Goal: Information Seeking & Learning: Learn about a topic

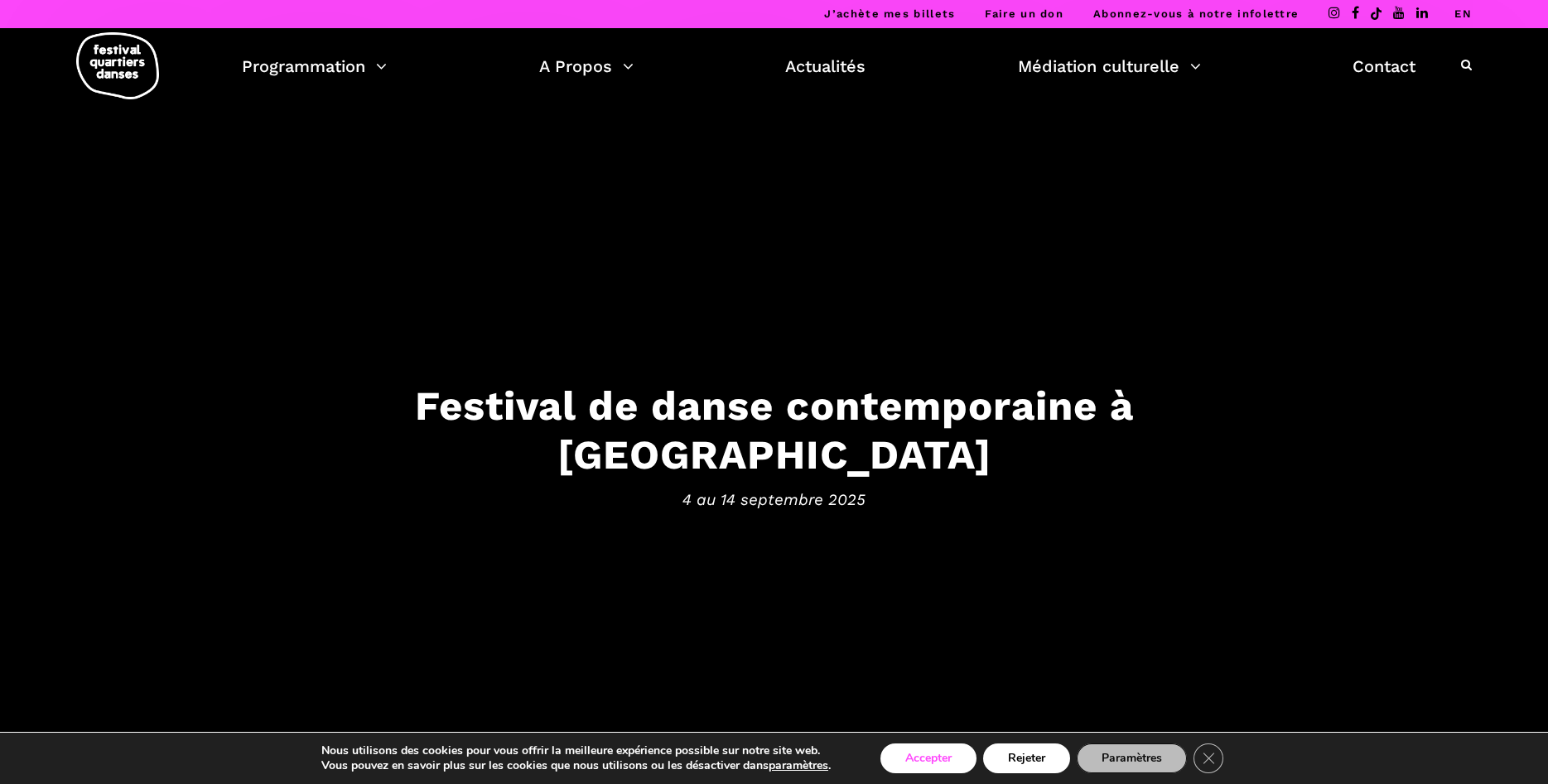
click at [934, 758] on button "Accepter" at bounding box center [928, 759] width 96 height 30
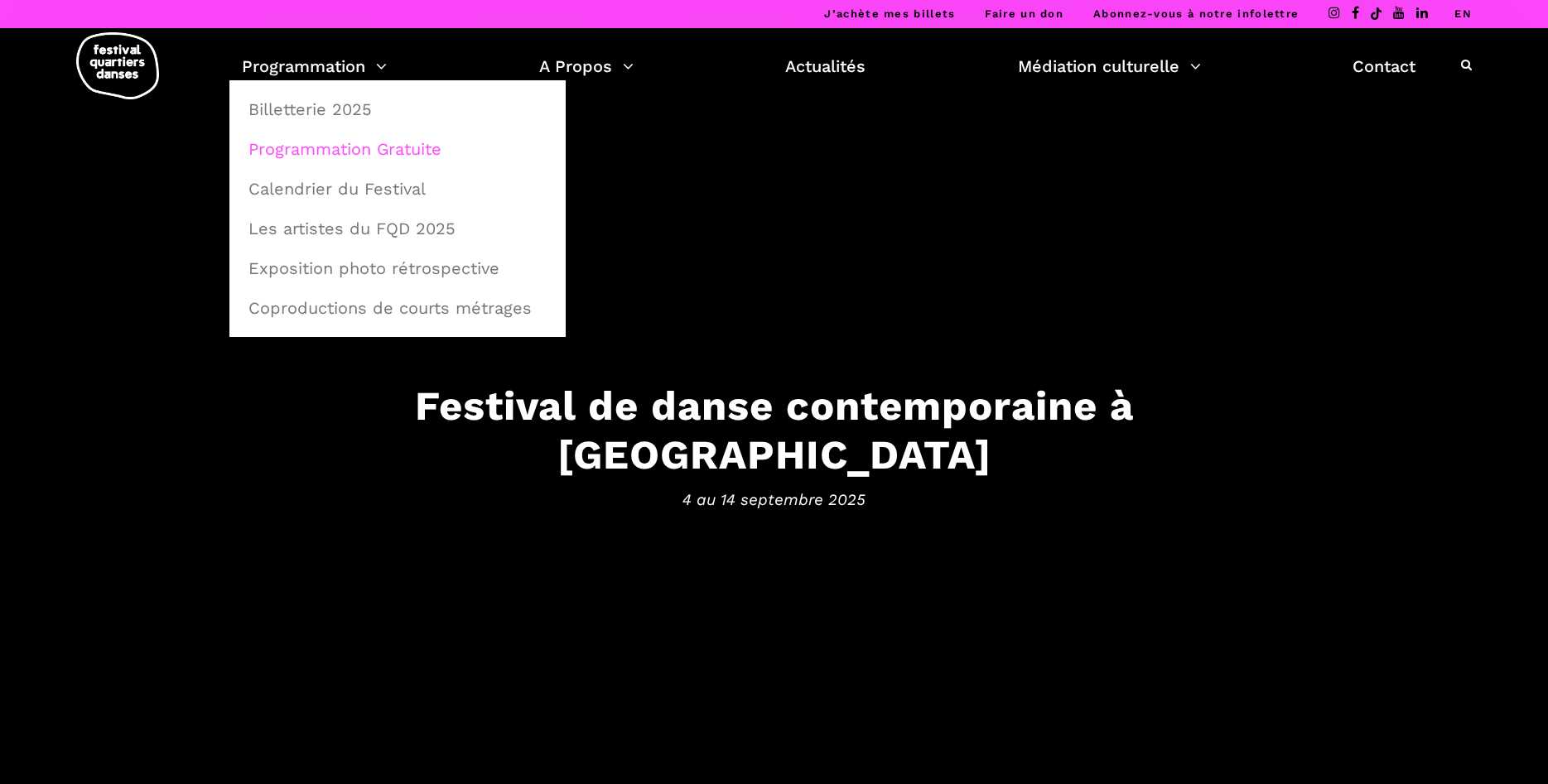
click at [384, 149] on link "Programmation Gratuite" at bounding box center [397, 150] width 318 height 38
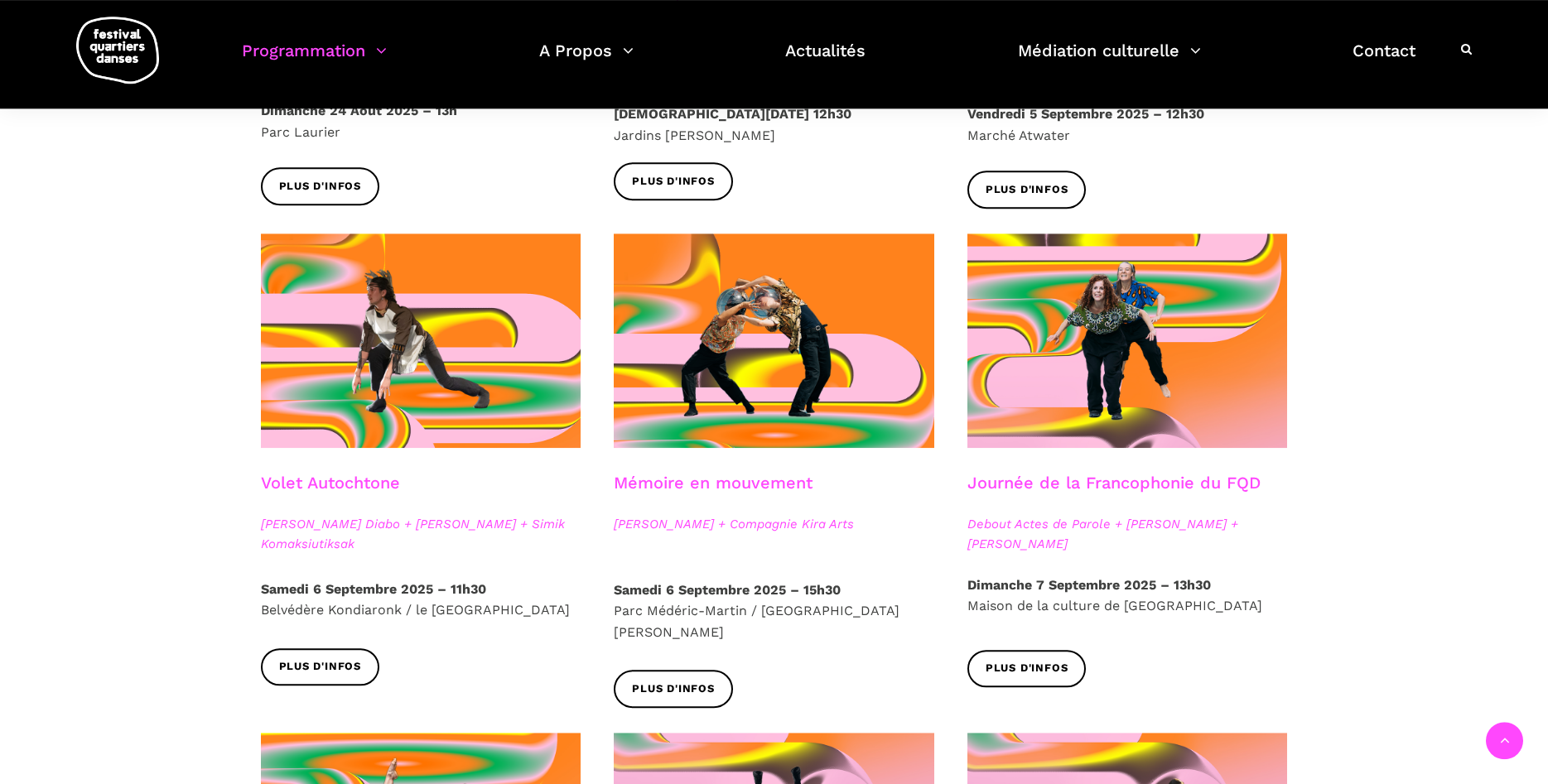
scroll to position [761, 0]
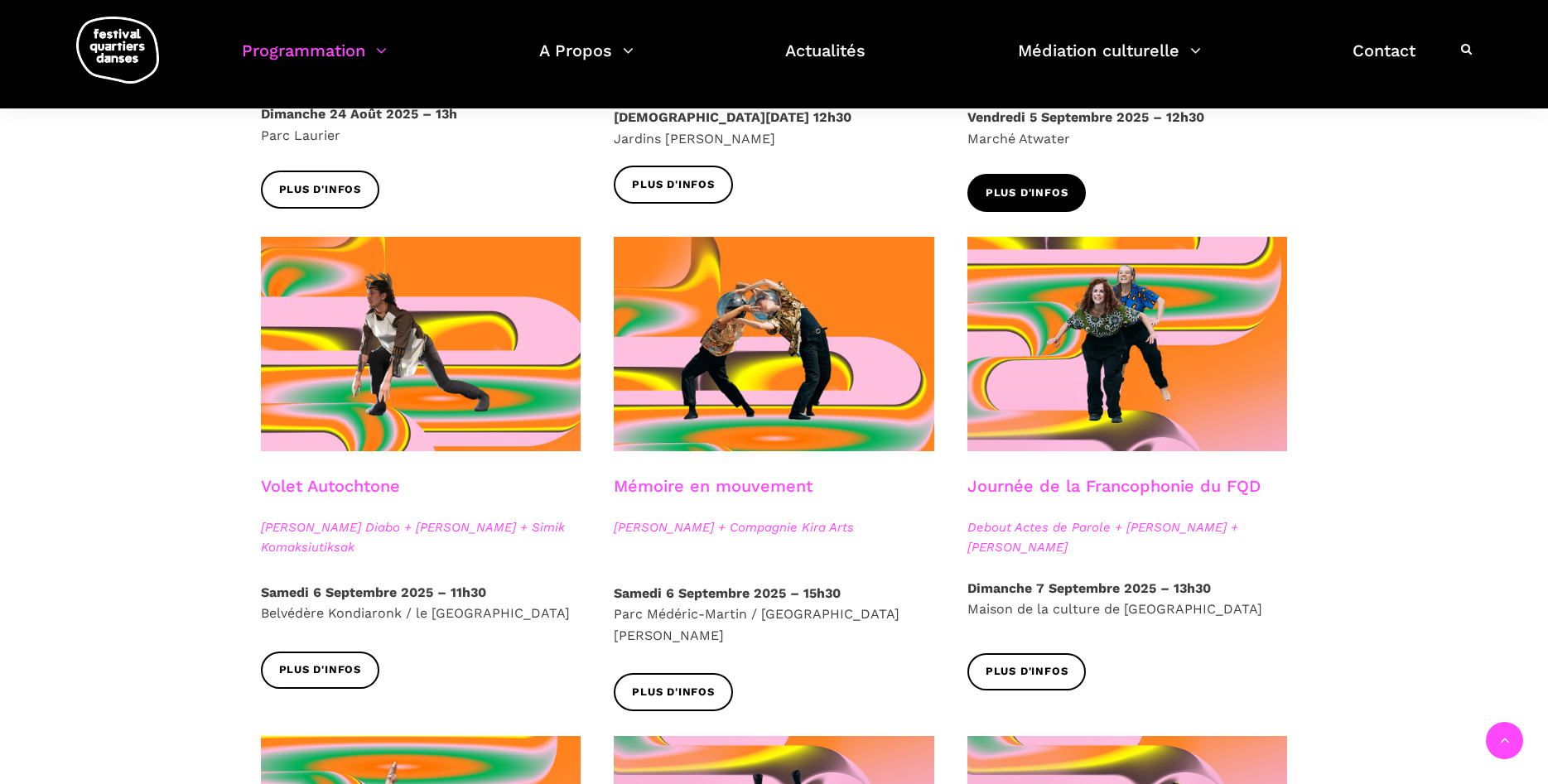
click at [1031, 193] on span "Plus d'infos" at bounding box center [1026, 193] width 83 height 18
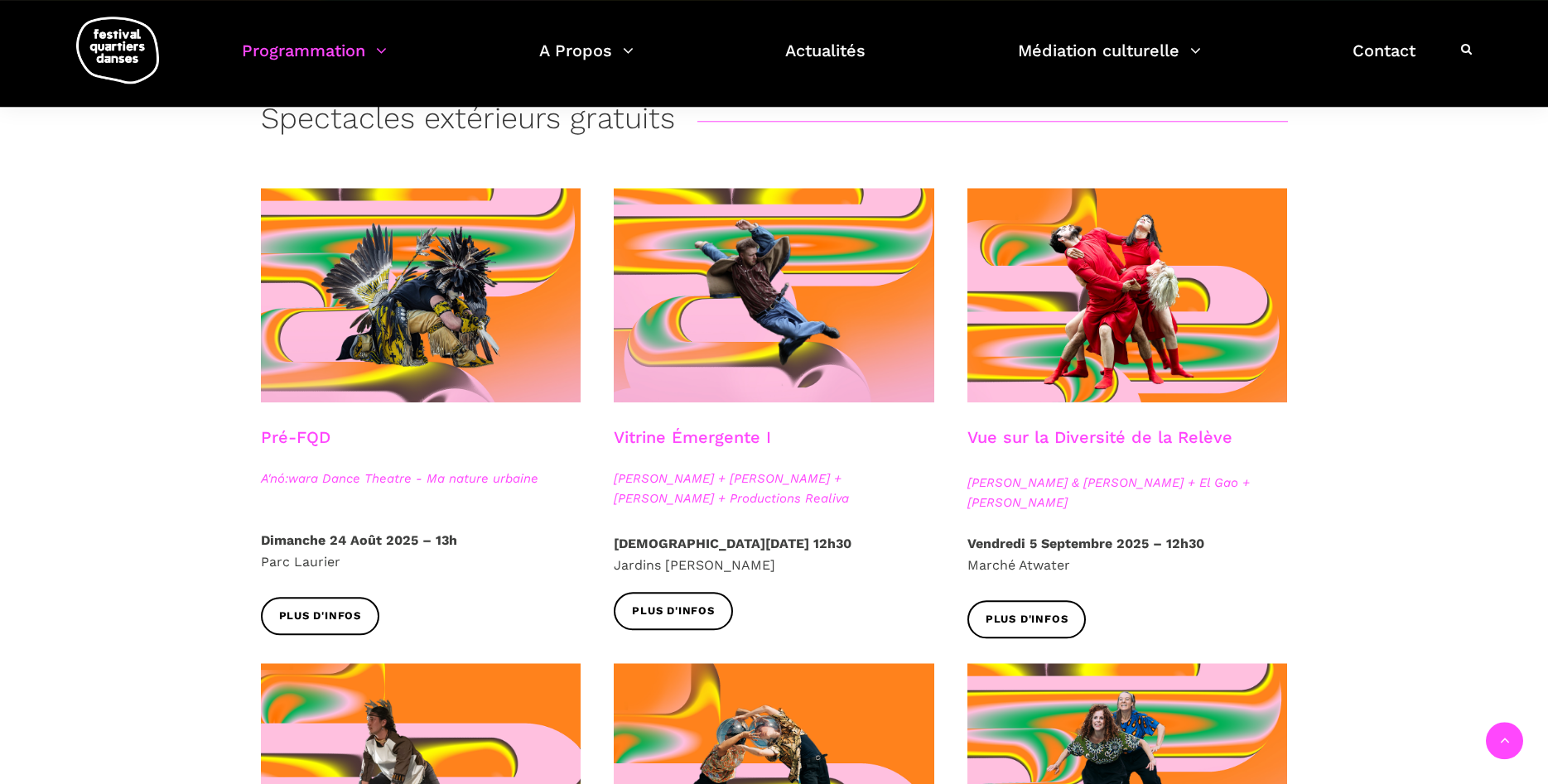
scroll to position [338, 0]
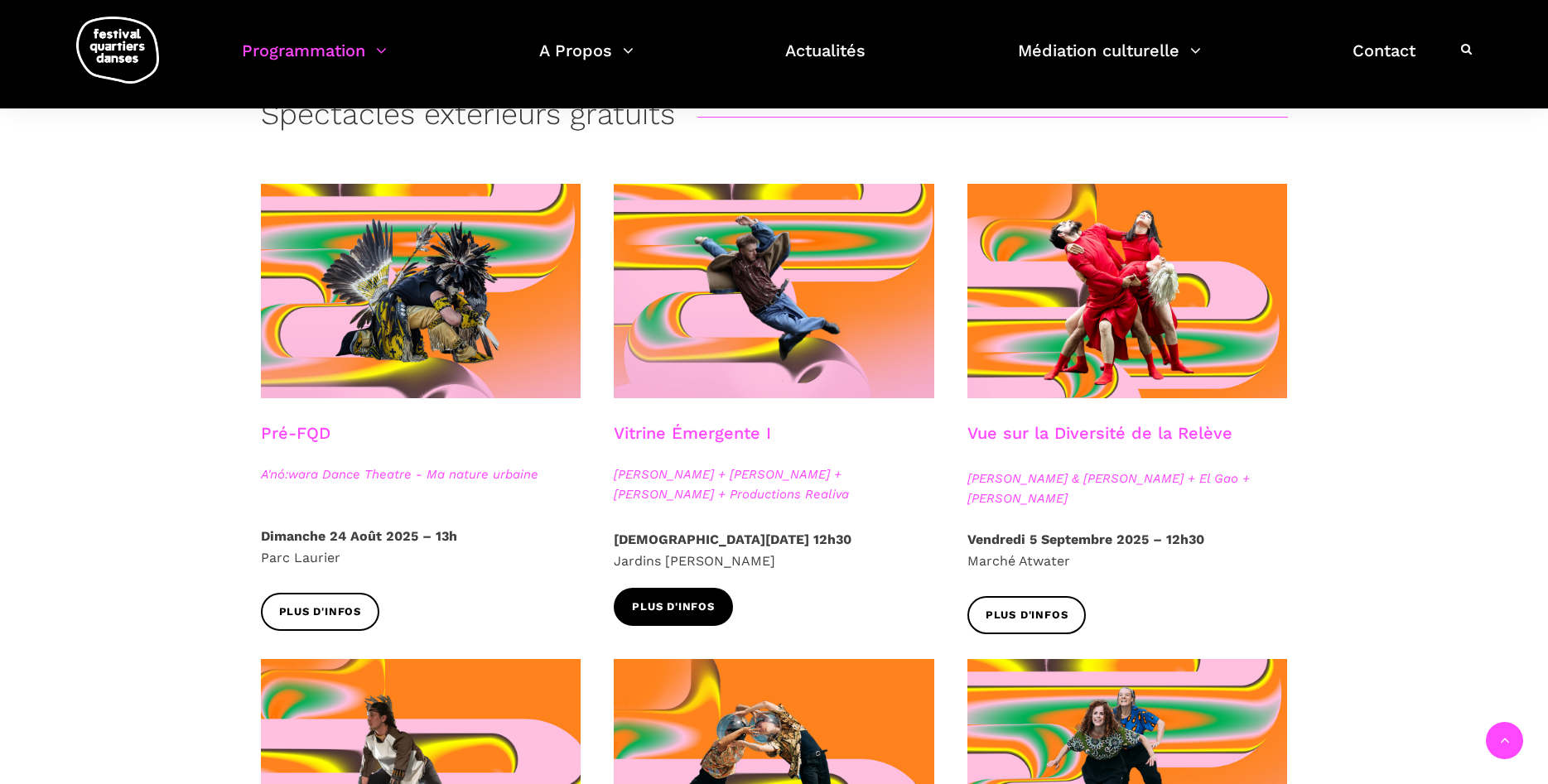
click at [697, 611] on span "Plus d'infos" at bounding box center [673, 607] width 83 height 18
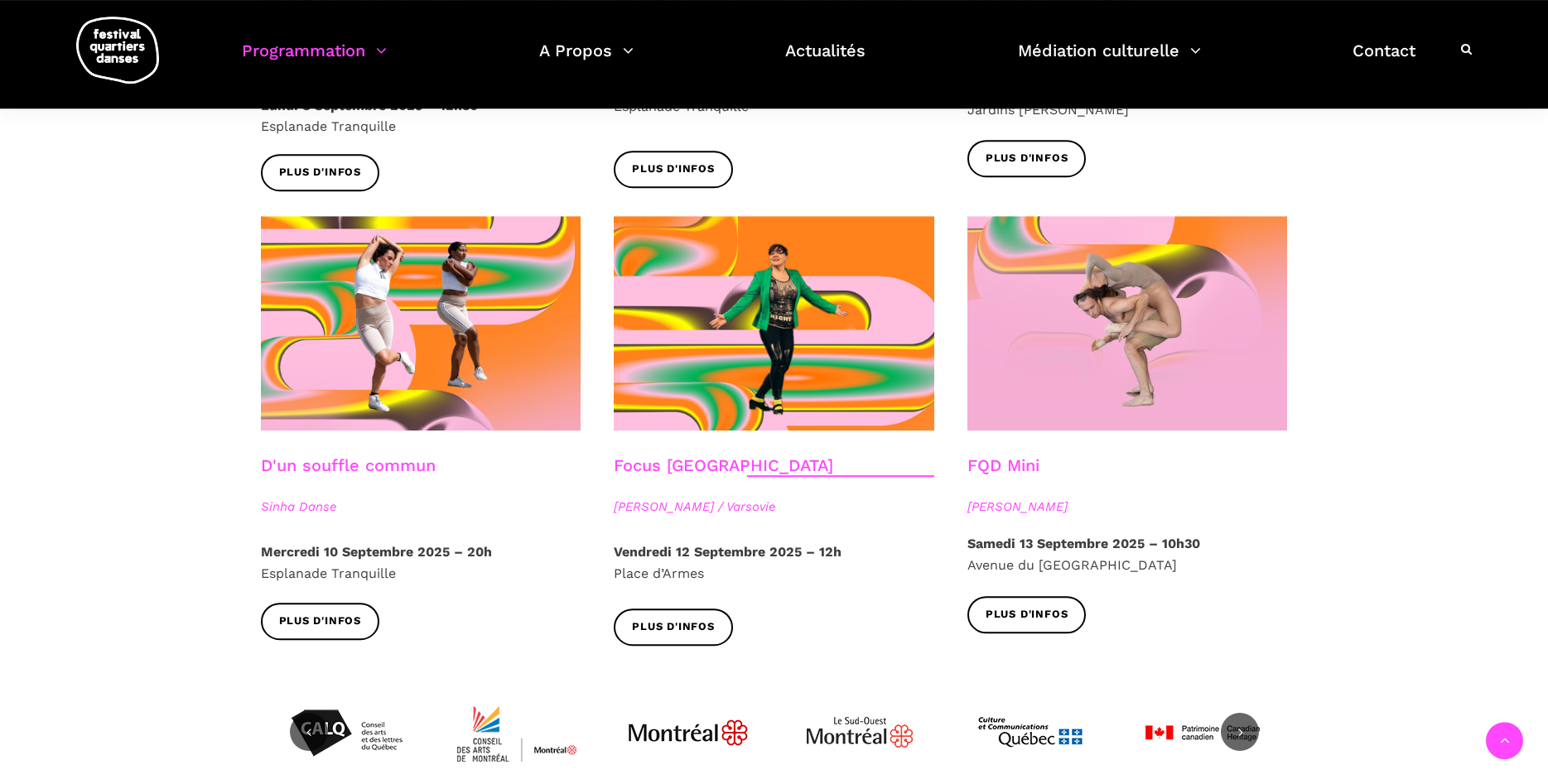
scroll to position [1774, 0]
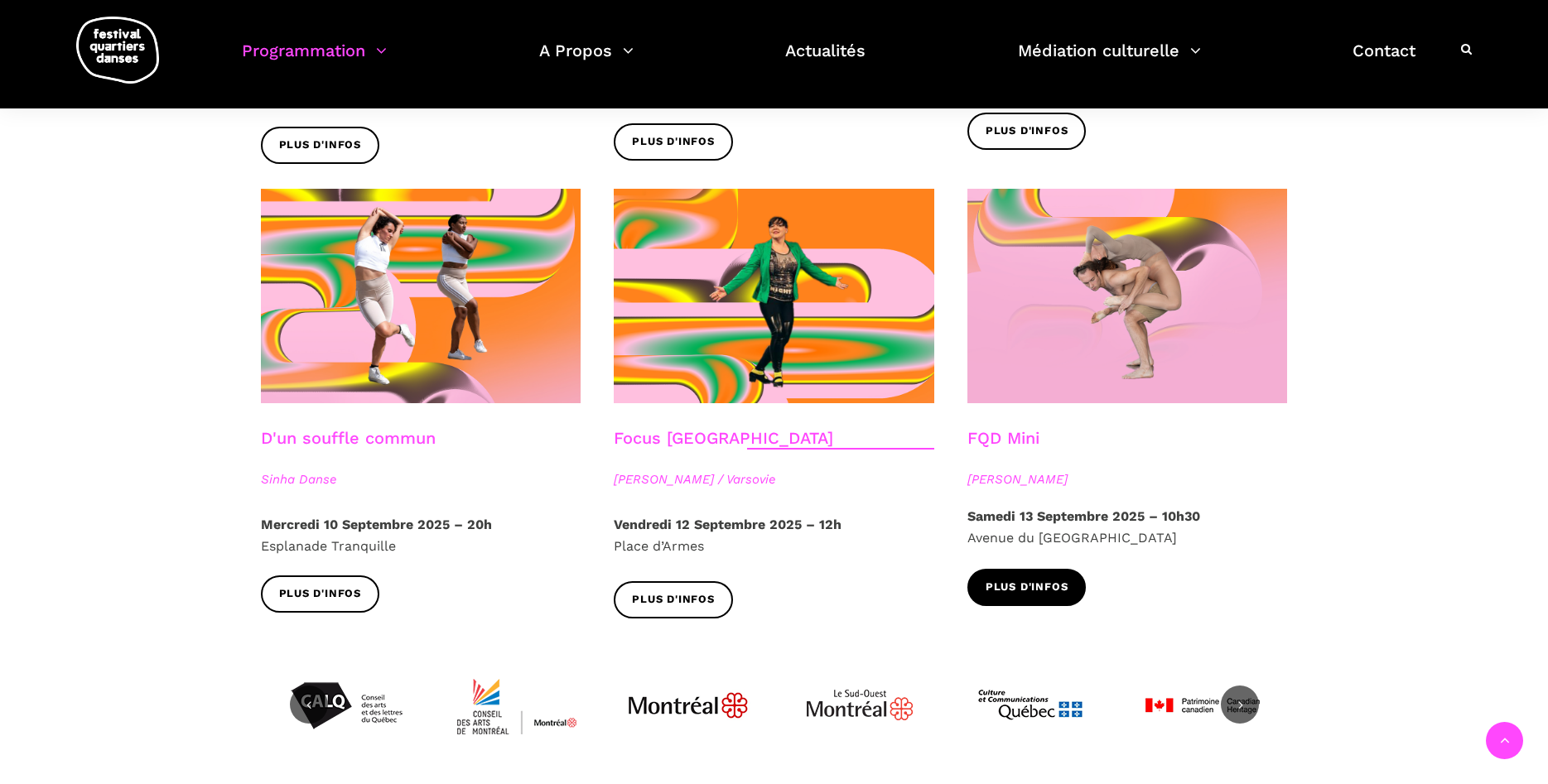
click at [1021, 569] on link "Plus d'infos" at bounding box center [1026, 588] width 120 height 38
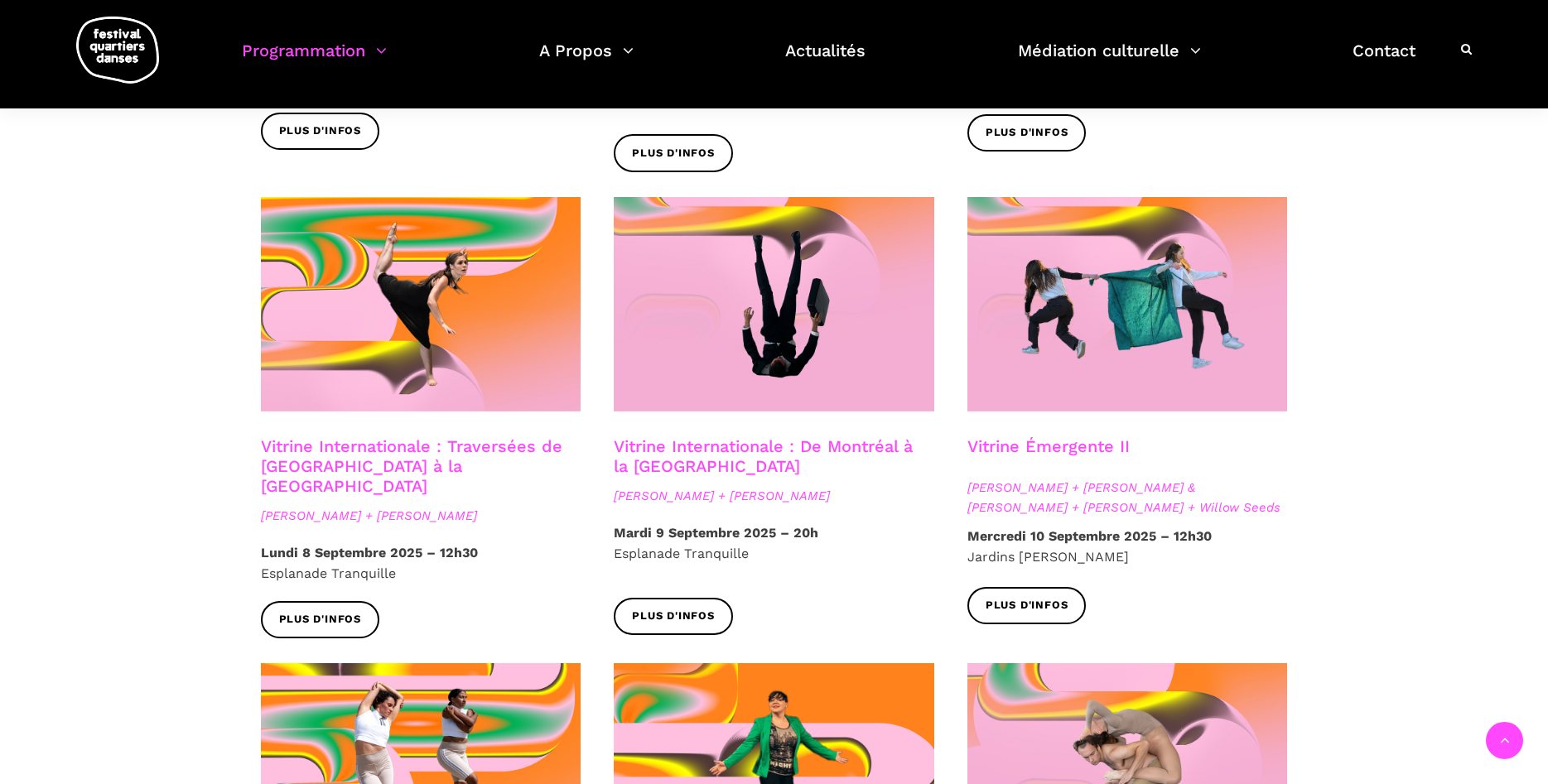
scroll to position [1267, 0]
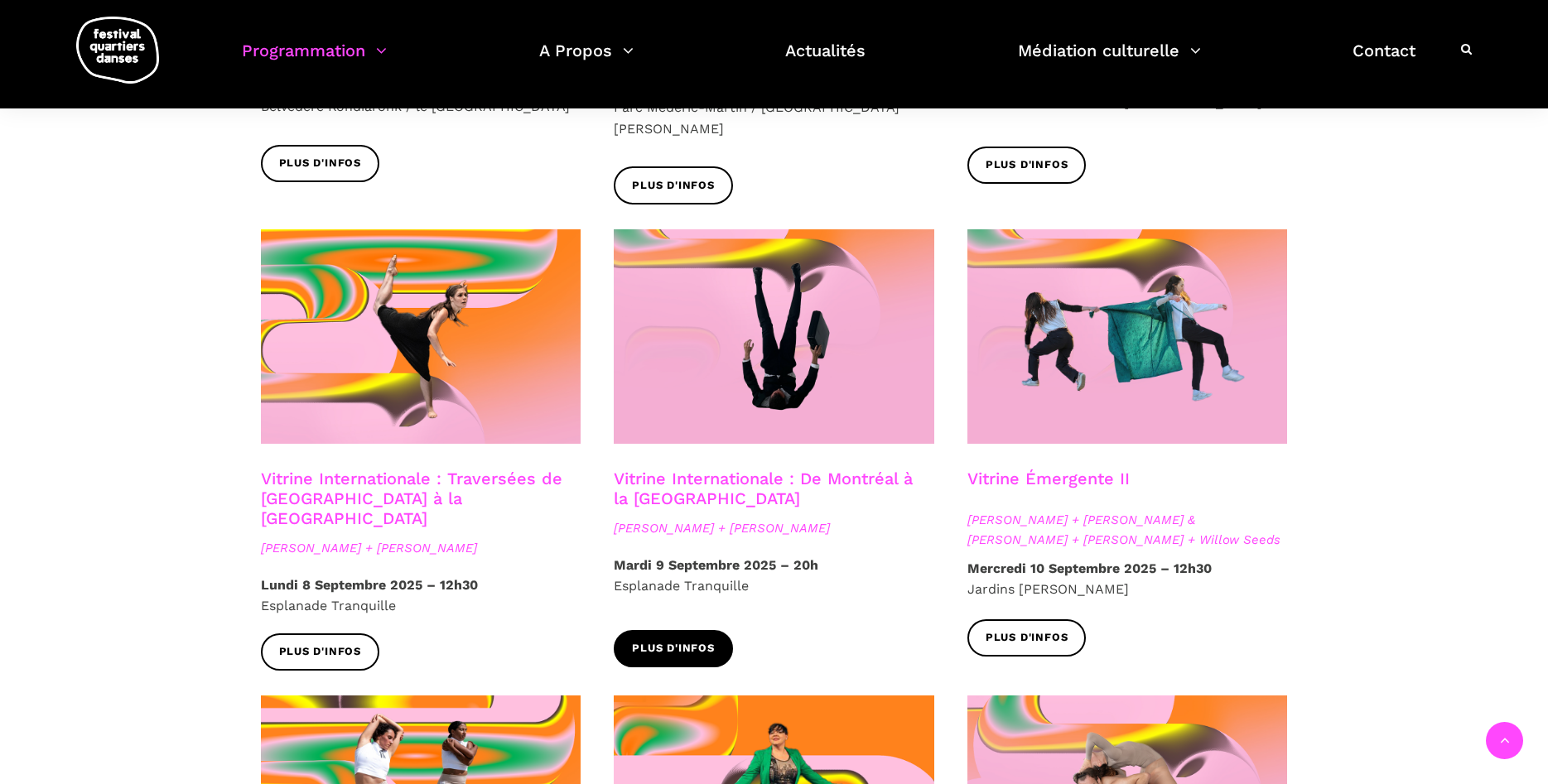
click at [682, 640] on span "Plus d'infos" at bounding box center [673, 649] width 83 height 18
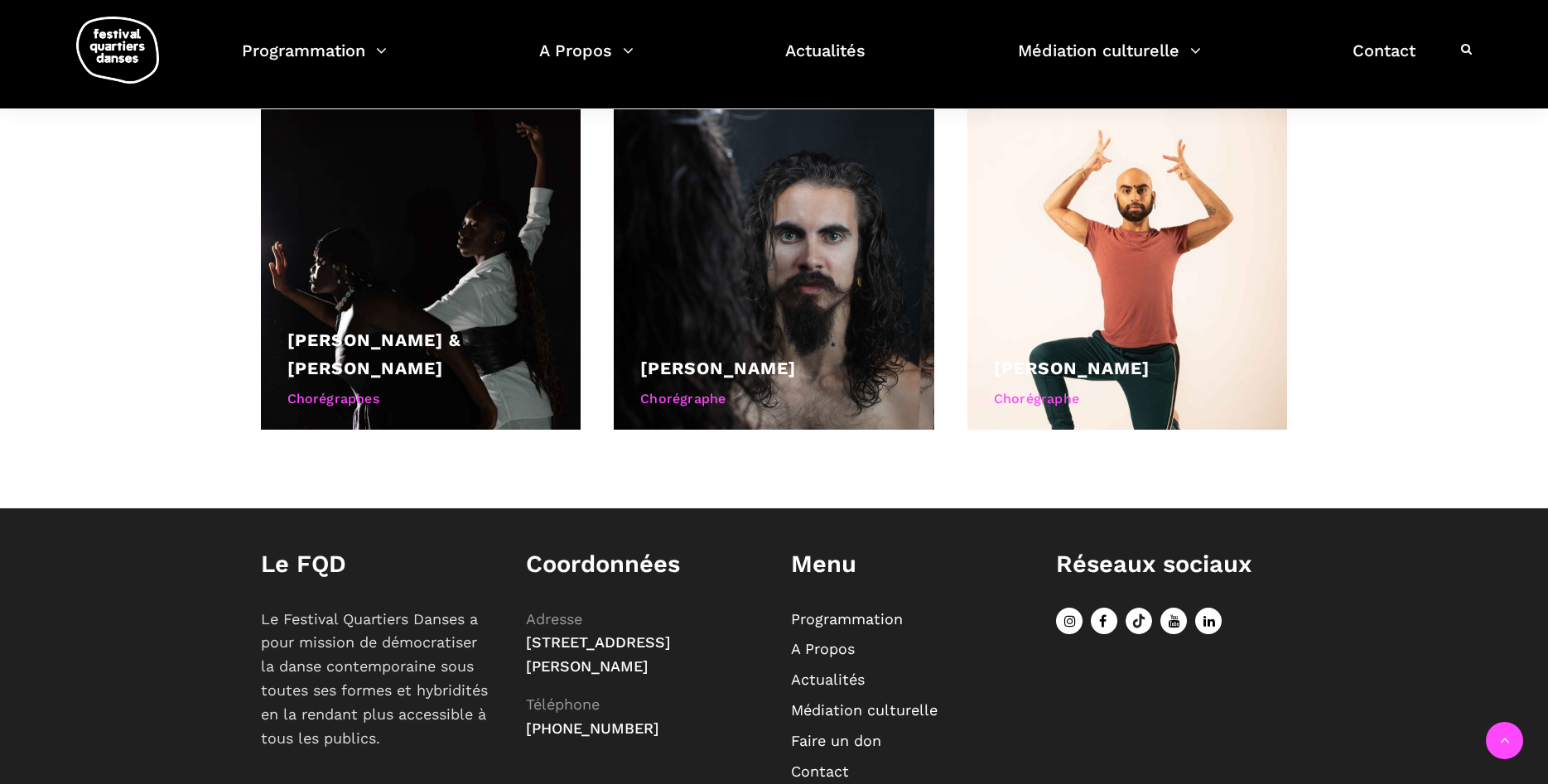
scroll to position [1183, 0]
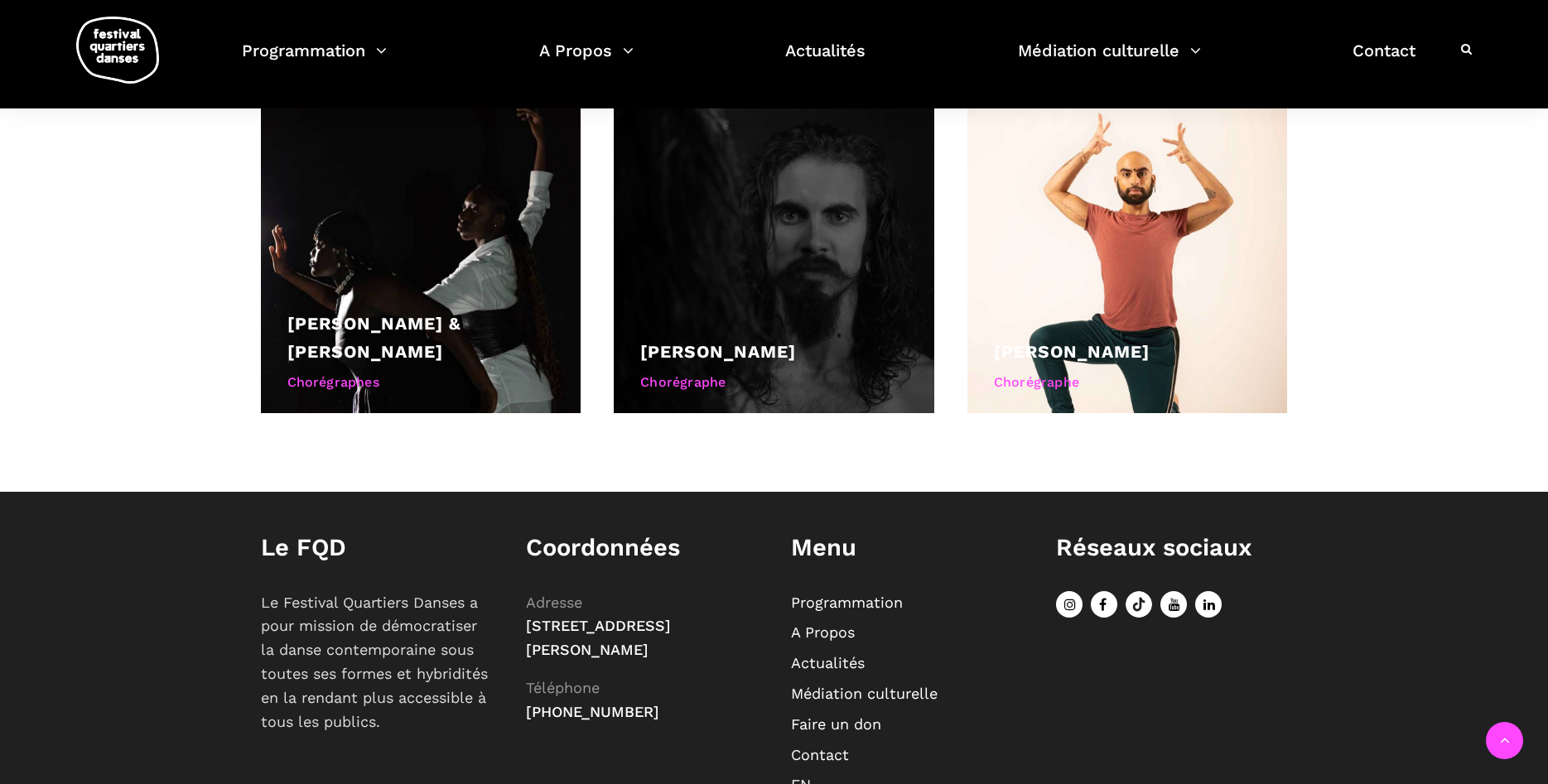
click at [728, 272] on div at bounding box center [773, 252] width 320 height 320
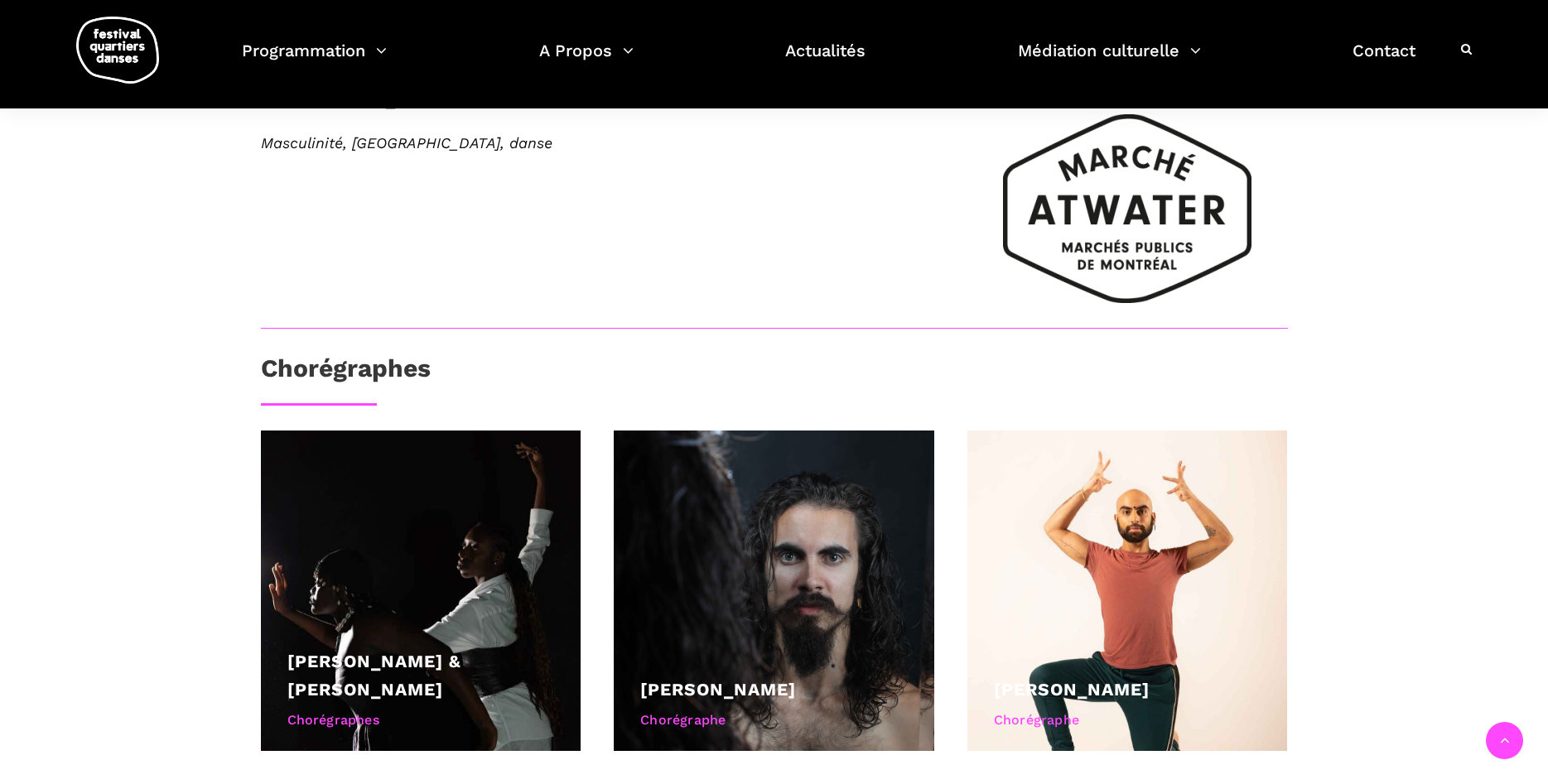
scroll to position [929, 0]
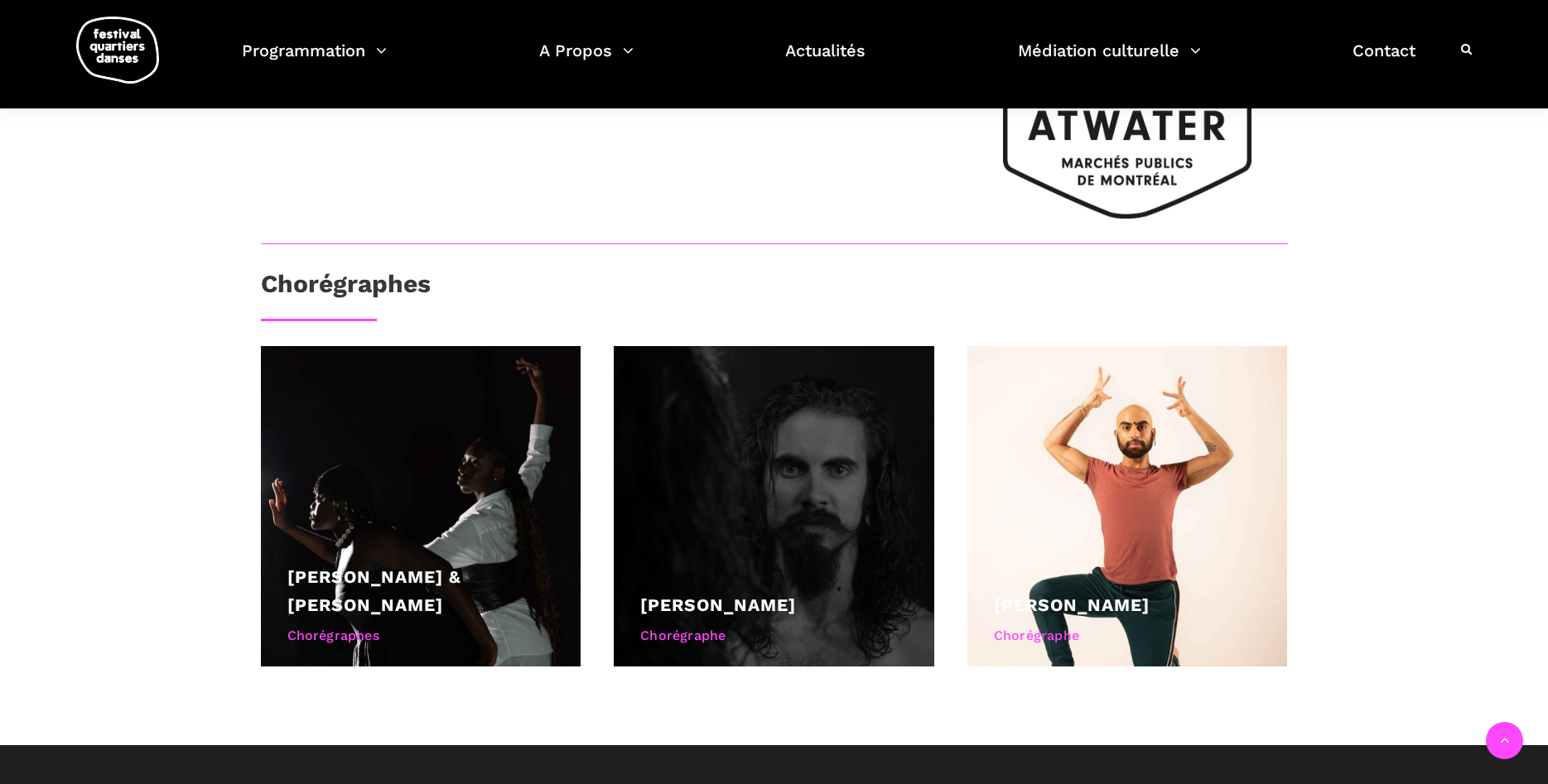
click at [802, 378] on div at bounding box center [773, 506] width 320 height 320
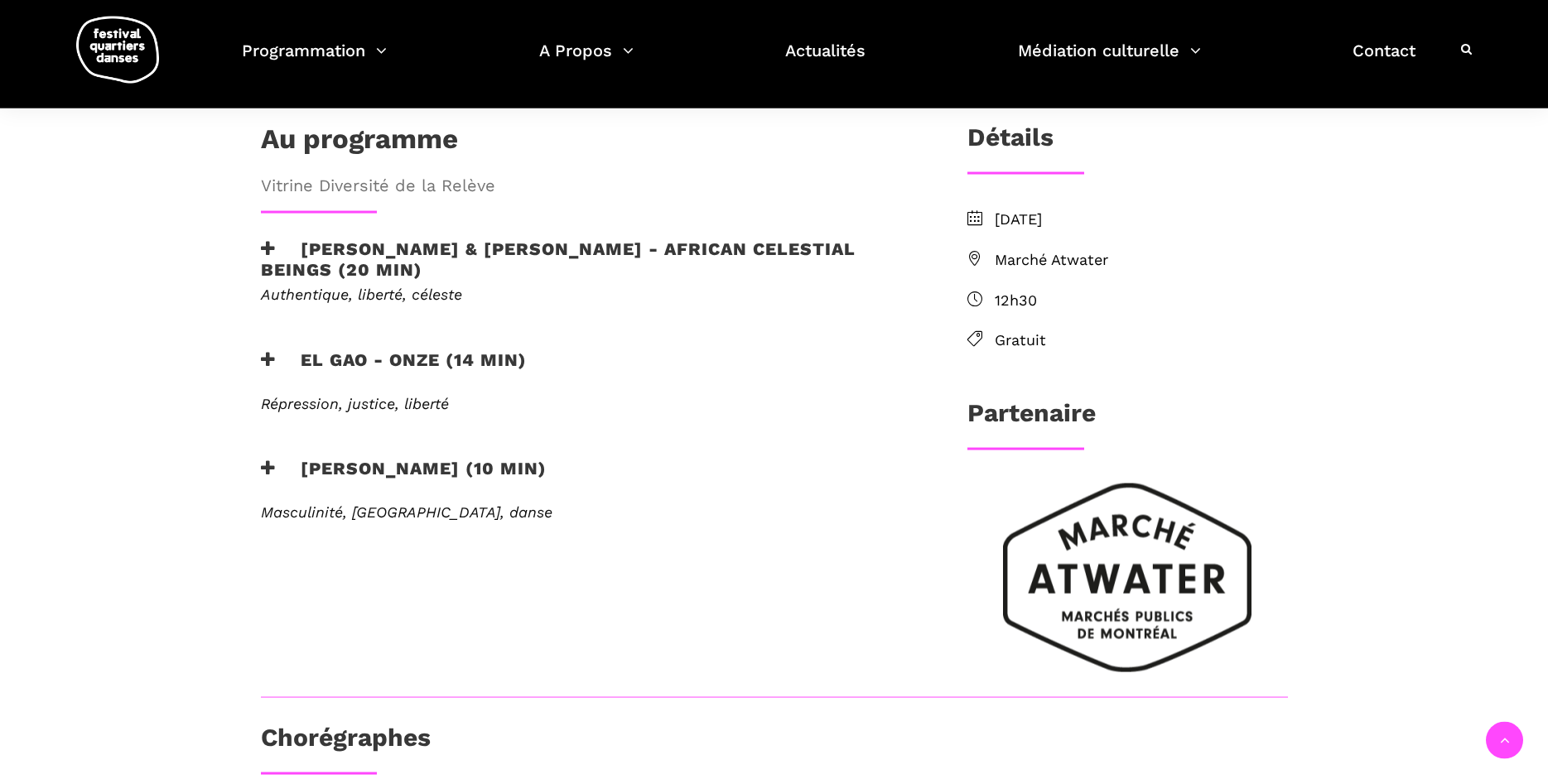
scroll to position [471, 0]
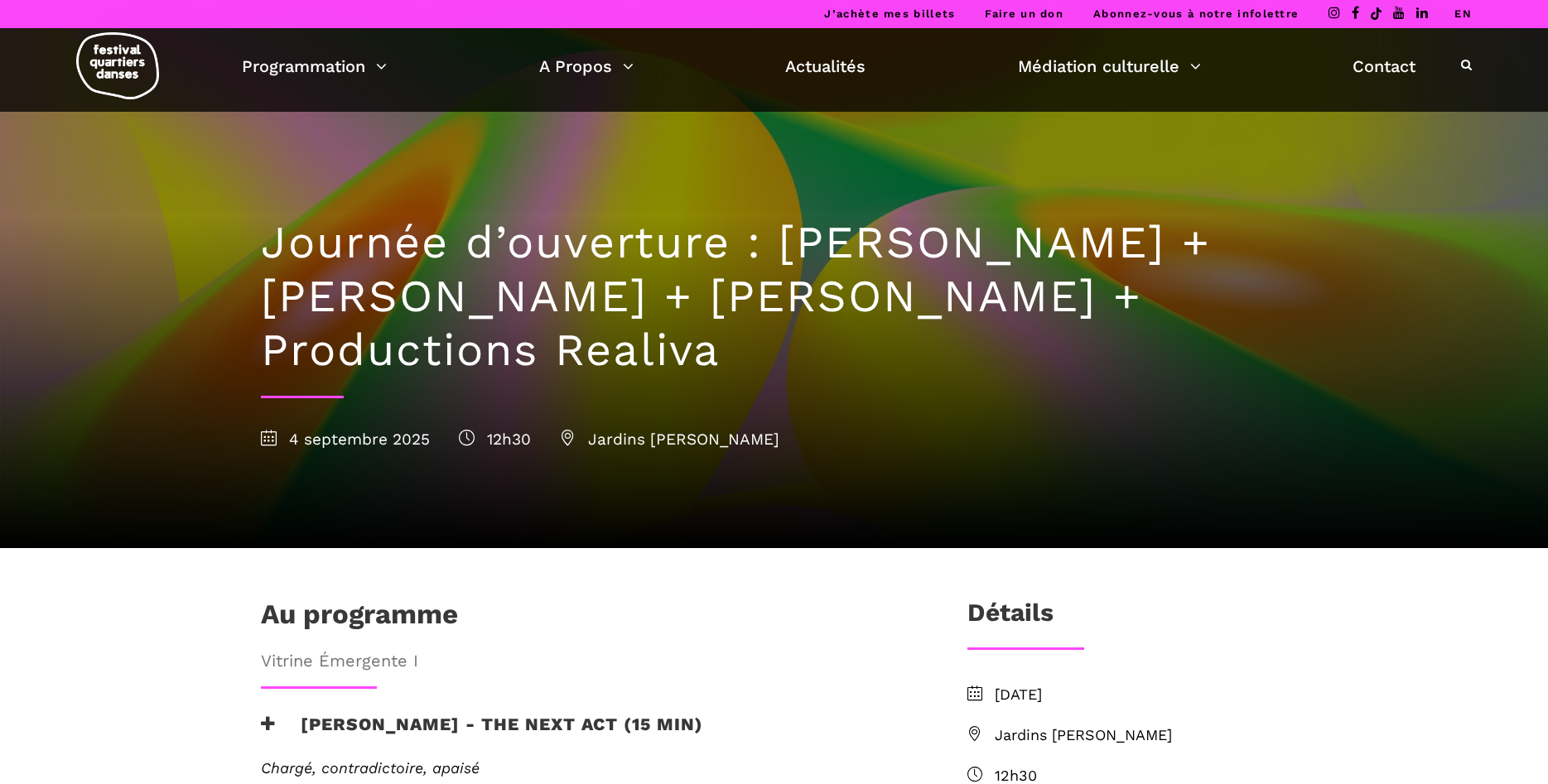
click at [630, 430] on span "Jardins [PERSON_NAME]" at bounding box center [670, 439] width 220 height 19
click at [1035, 724] on span "Jardins Gamelin" at bounding box center [1141, 736] width 293 height 24
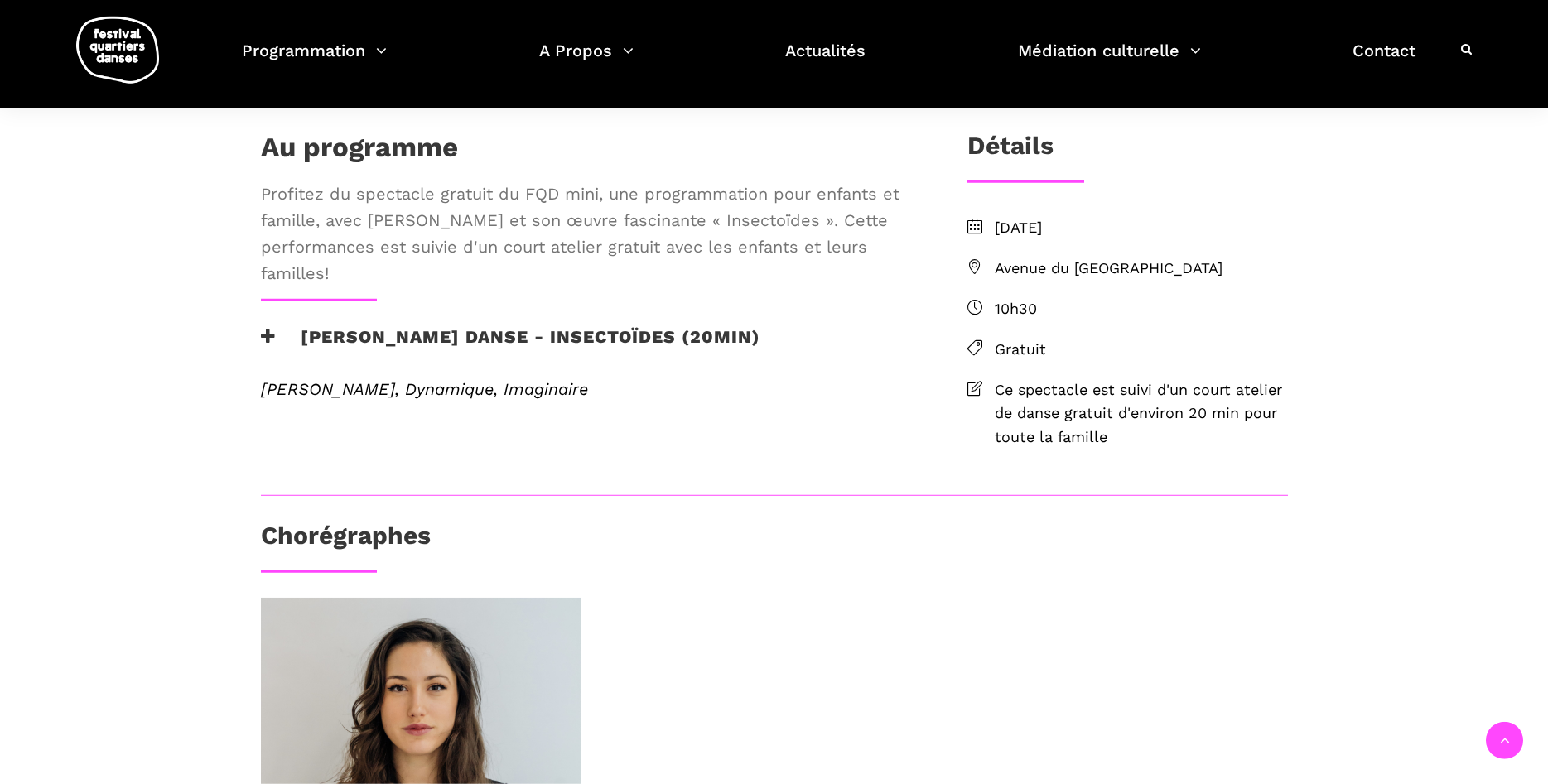
scroll to position [592, 0]
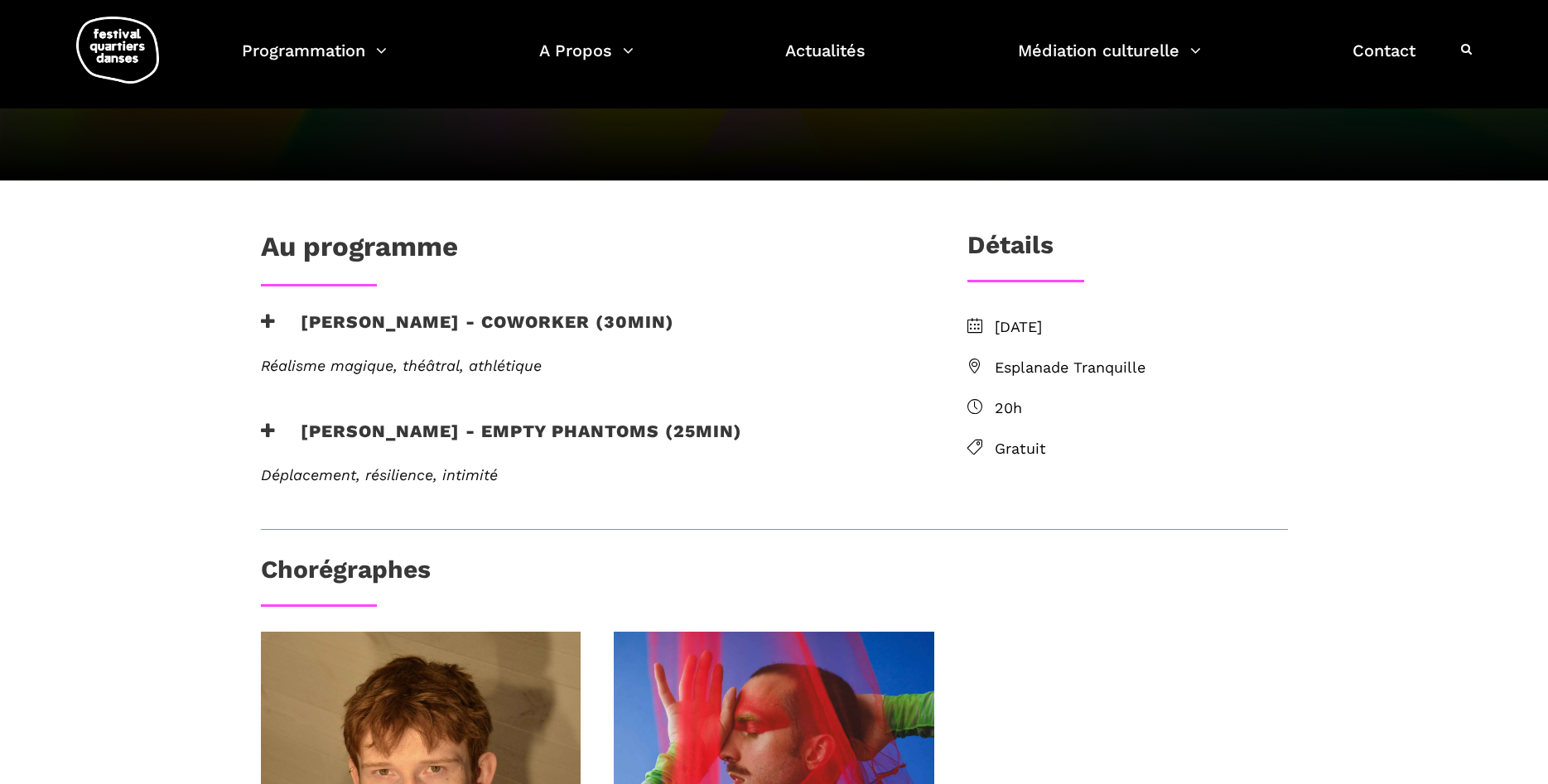
scroll to position [169, 0]
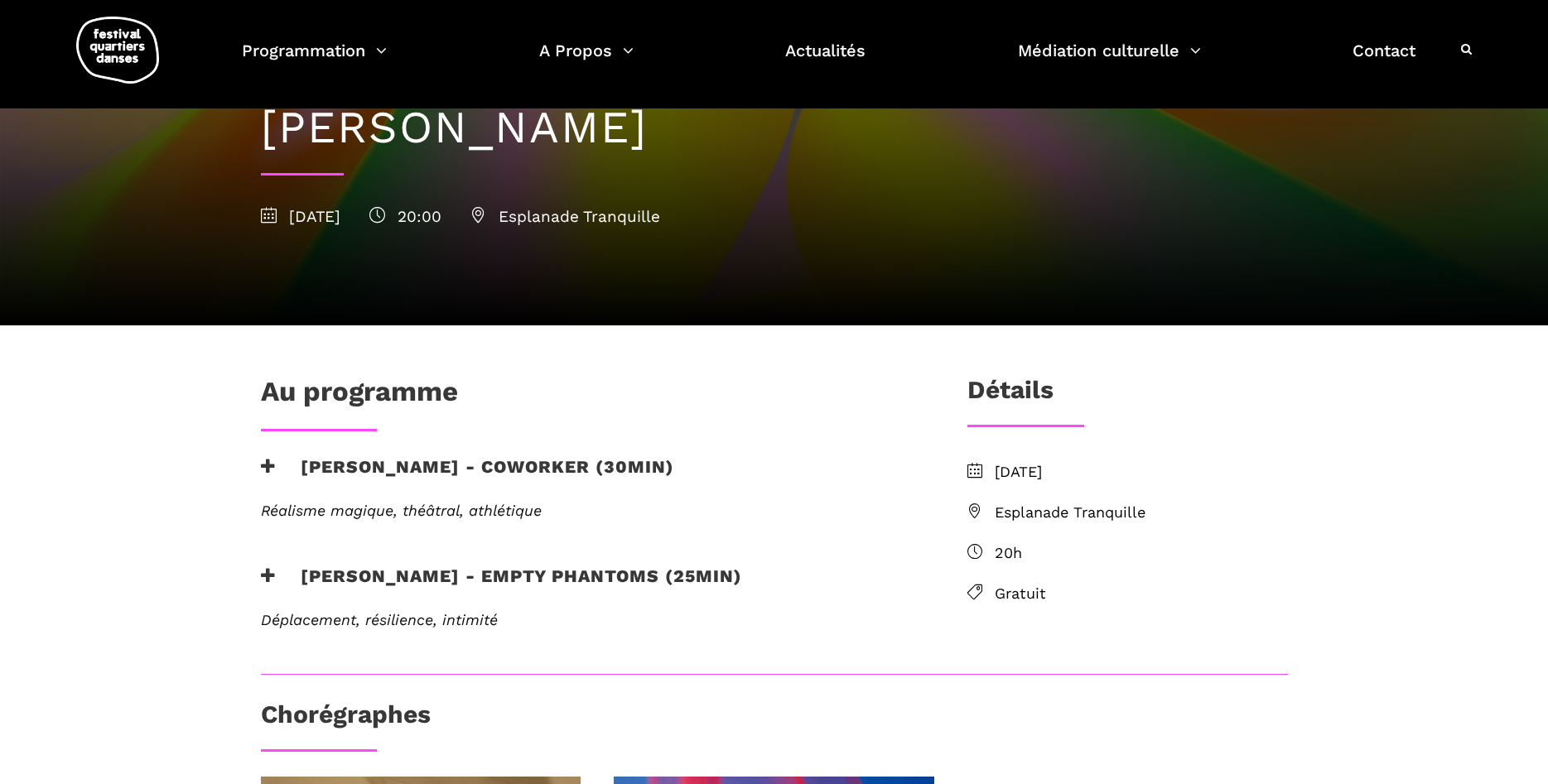
click at [1071, 511] on span "Esplanade Tranquille" at bounding box center [1141, 513] width 293 height 24
drag, startPoint x: 1126, startPoint y: 517, endPoint x: 1030, endPoint y: 504, distance: 96.9
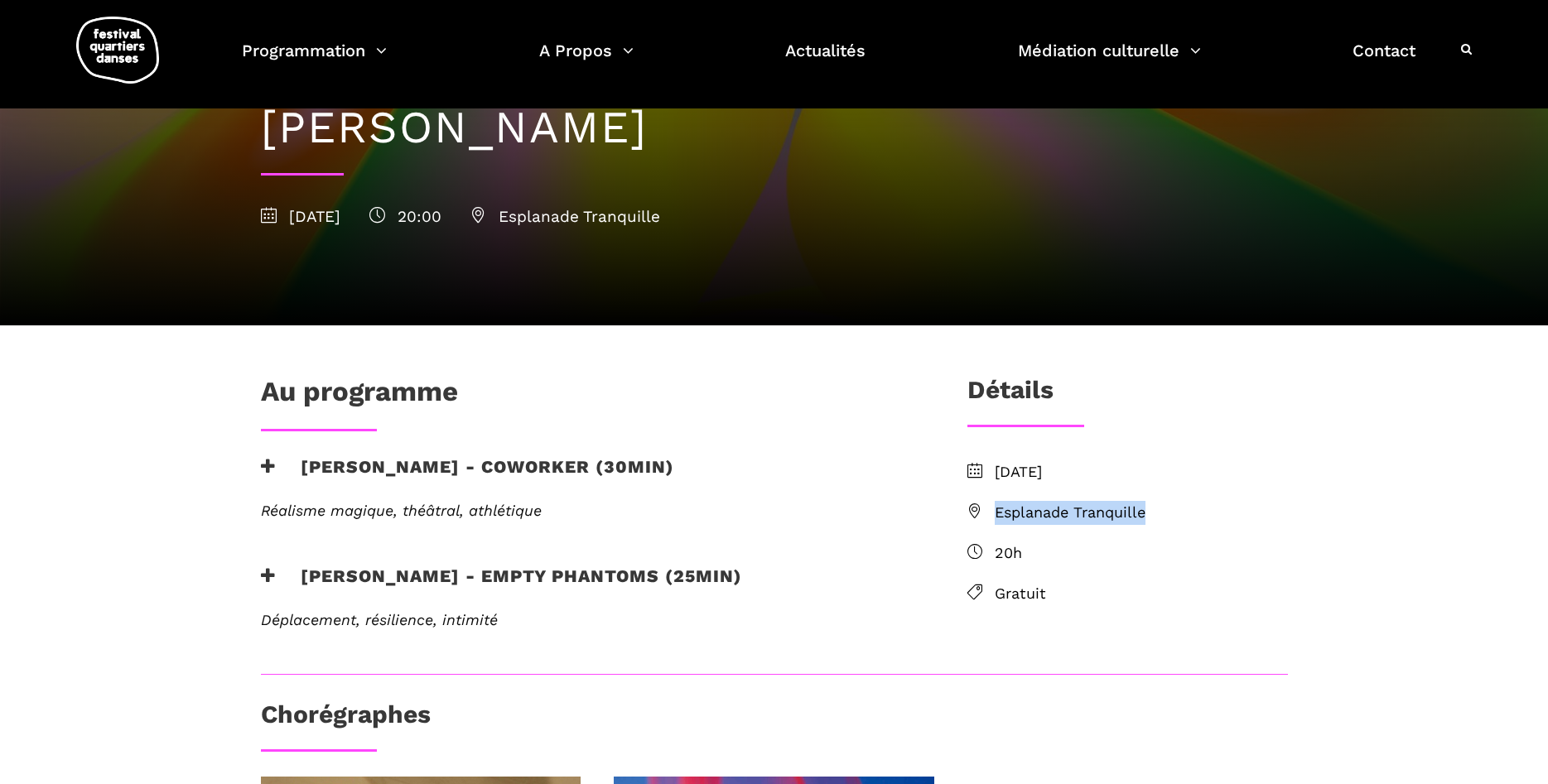
click at [997, 511] on span "Esplanade Tranquille" at bounding box center [1141, 513] width 293 height 24
copy span "Esplanade Tranquille"
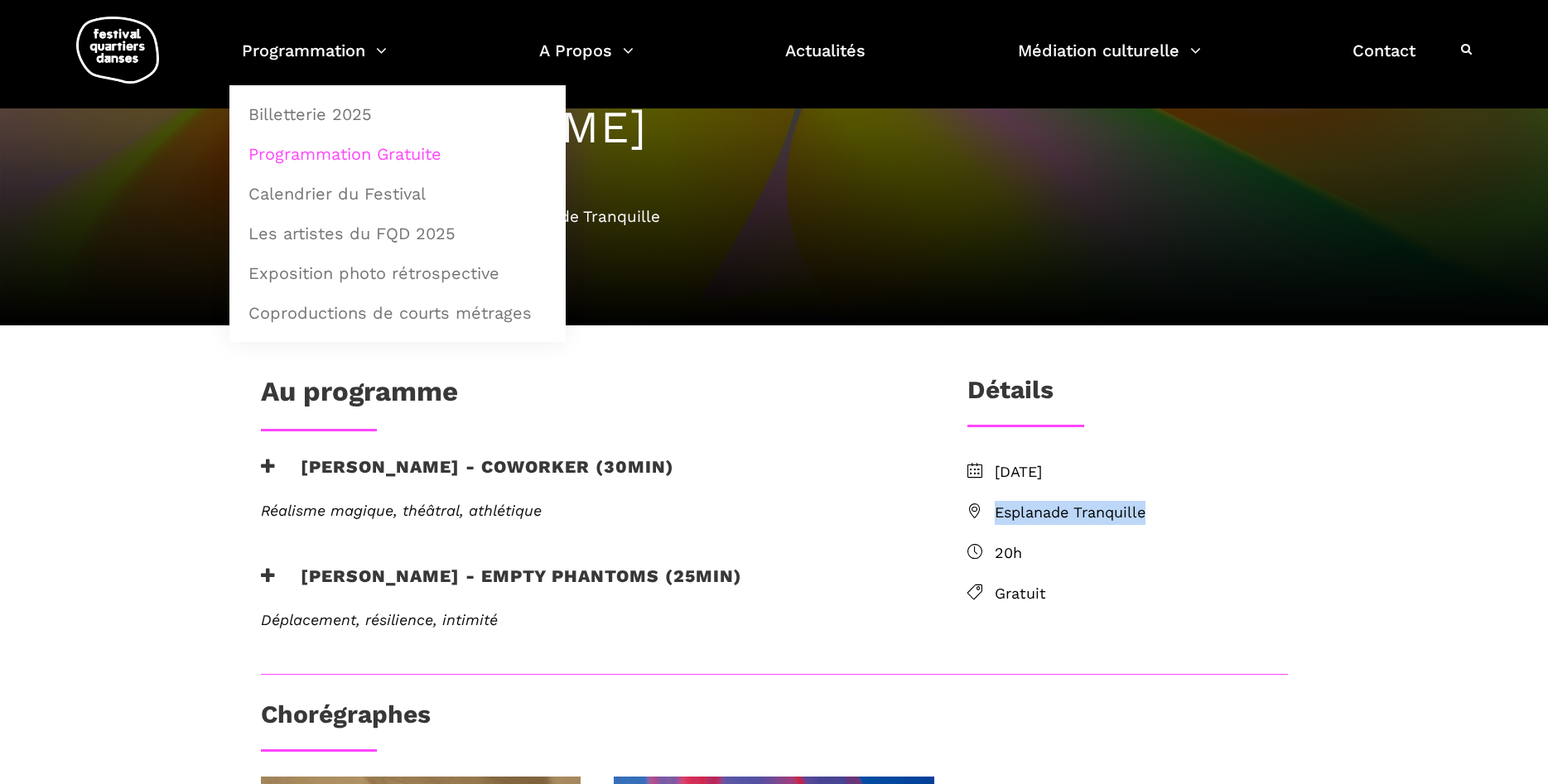
click at [331, 150] on link "Programmation Gratuite" at bounding box center [397, 155] width 318 height 38
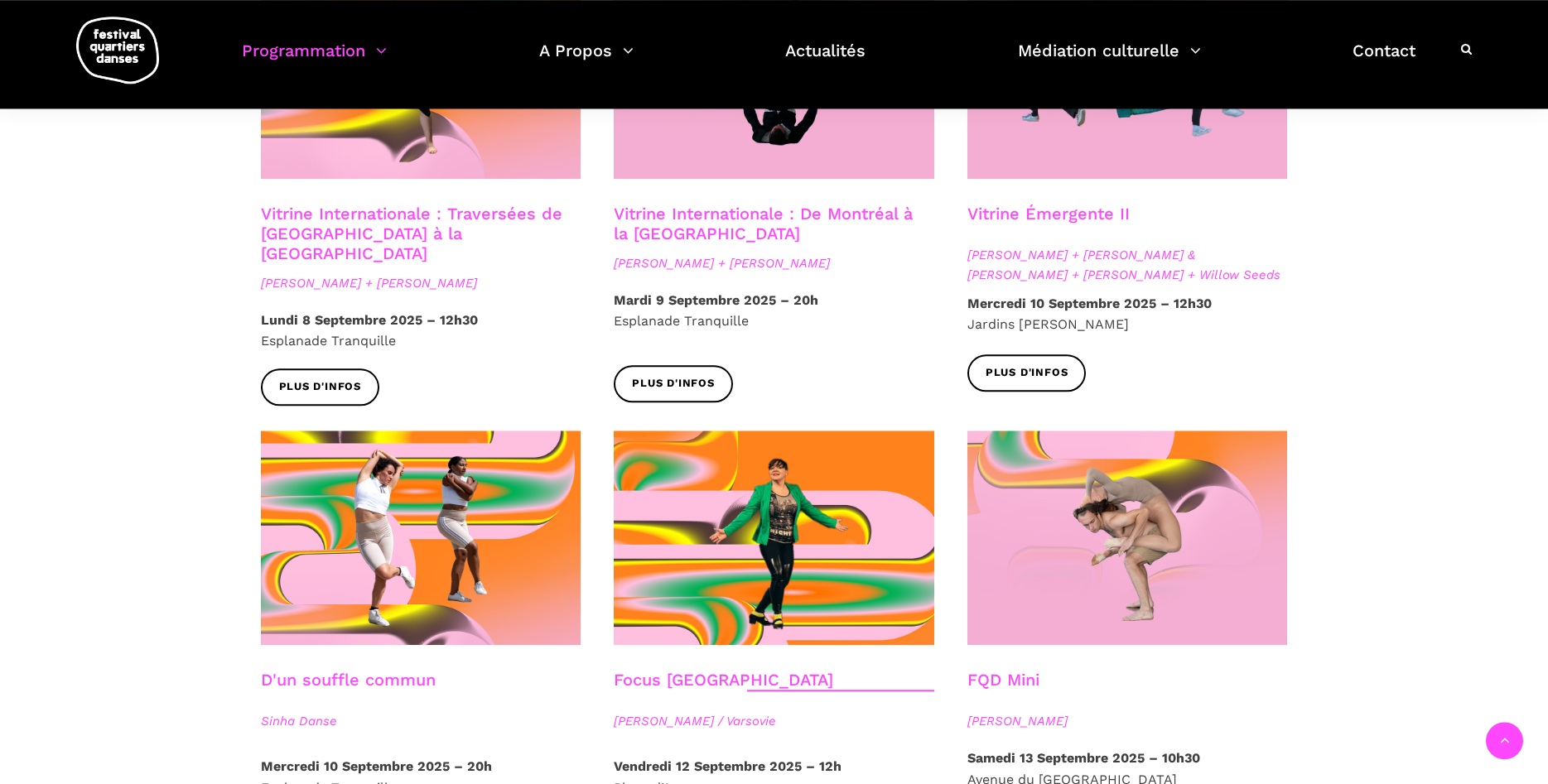
scroll to position [1690, 0]
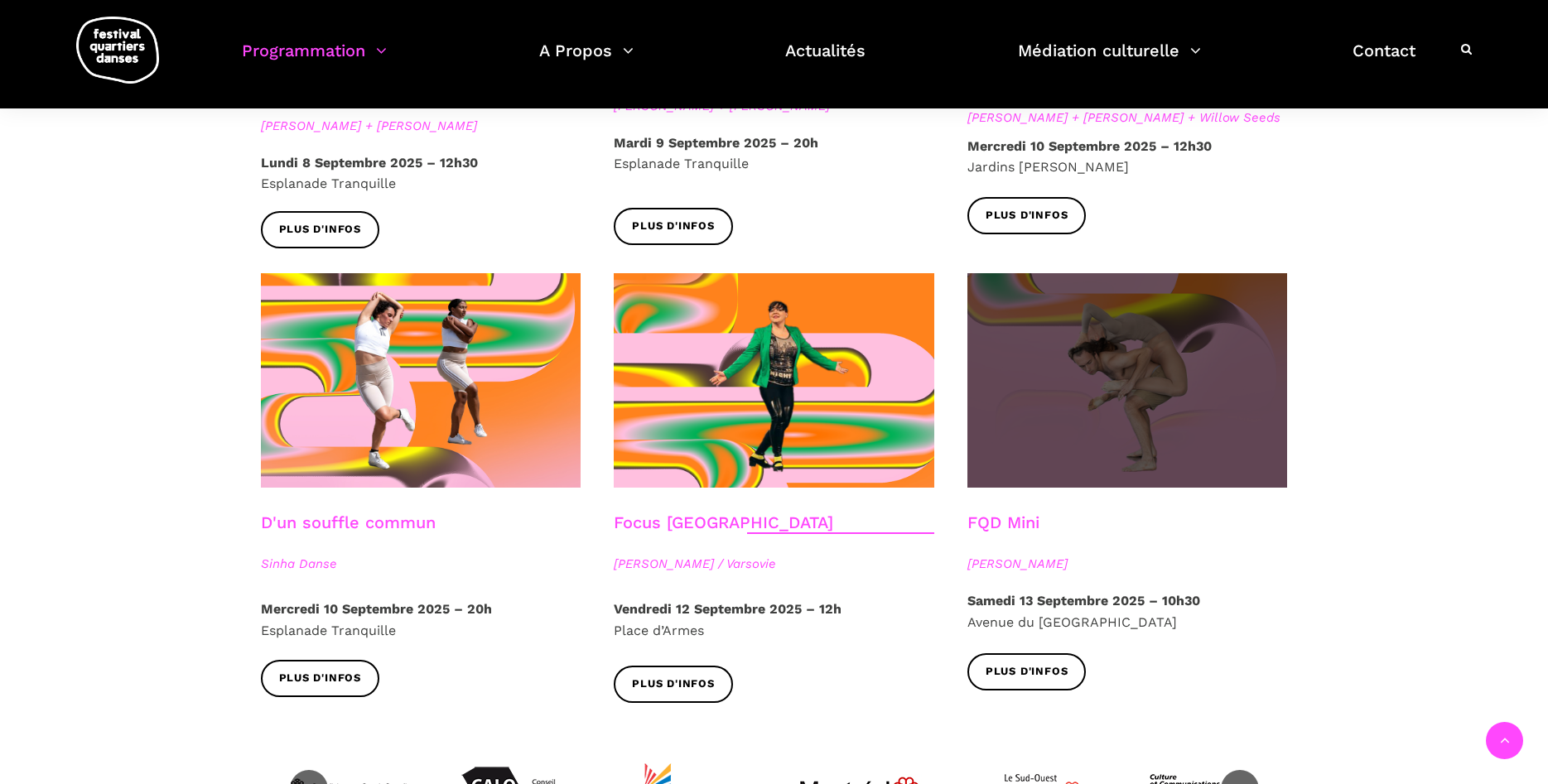
click at [1143, 346] on span at bounding box center [1127, 380] width 320 height 215
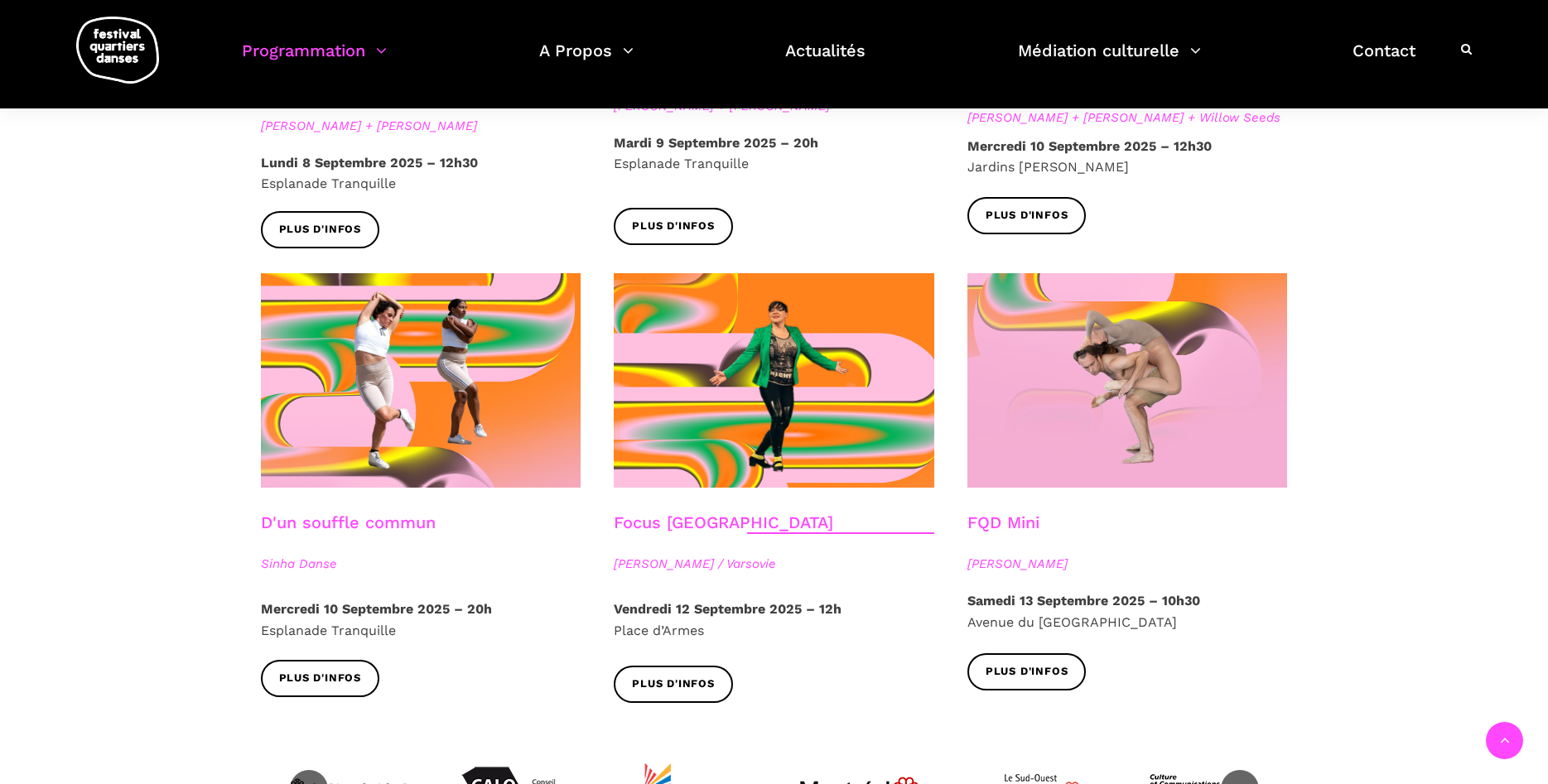
scroll to position [1605, 0]
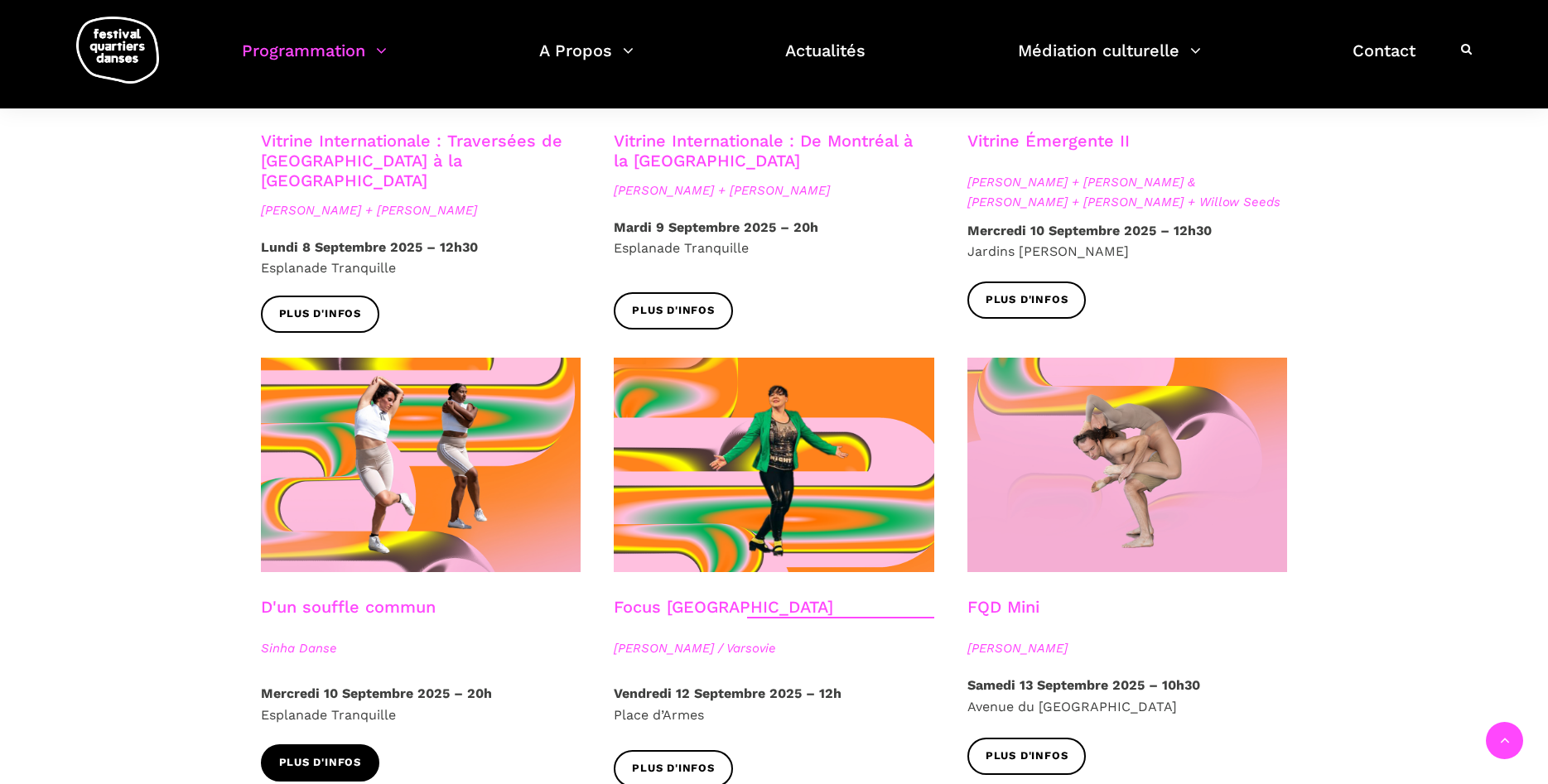
click at [334, 755] on span "Plus d'infos" at bounding box center [320, 763] width 83 height 18
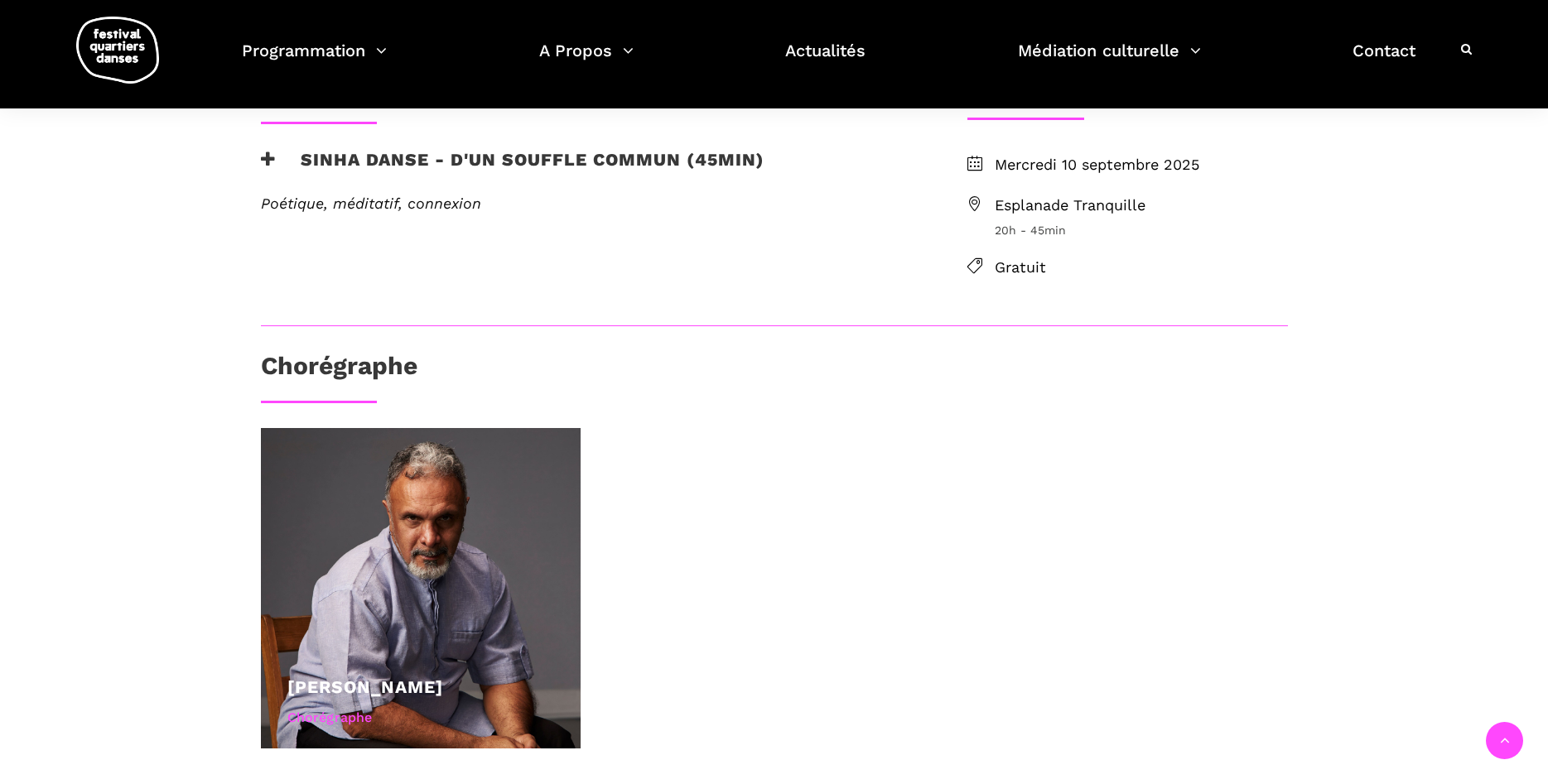
scroll to position [169, 0]
